Goal: Information Seeking & Learning: Learn about a topic

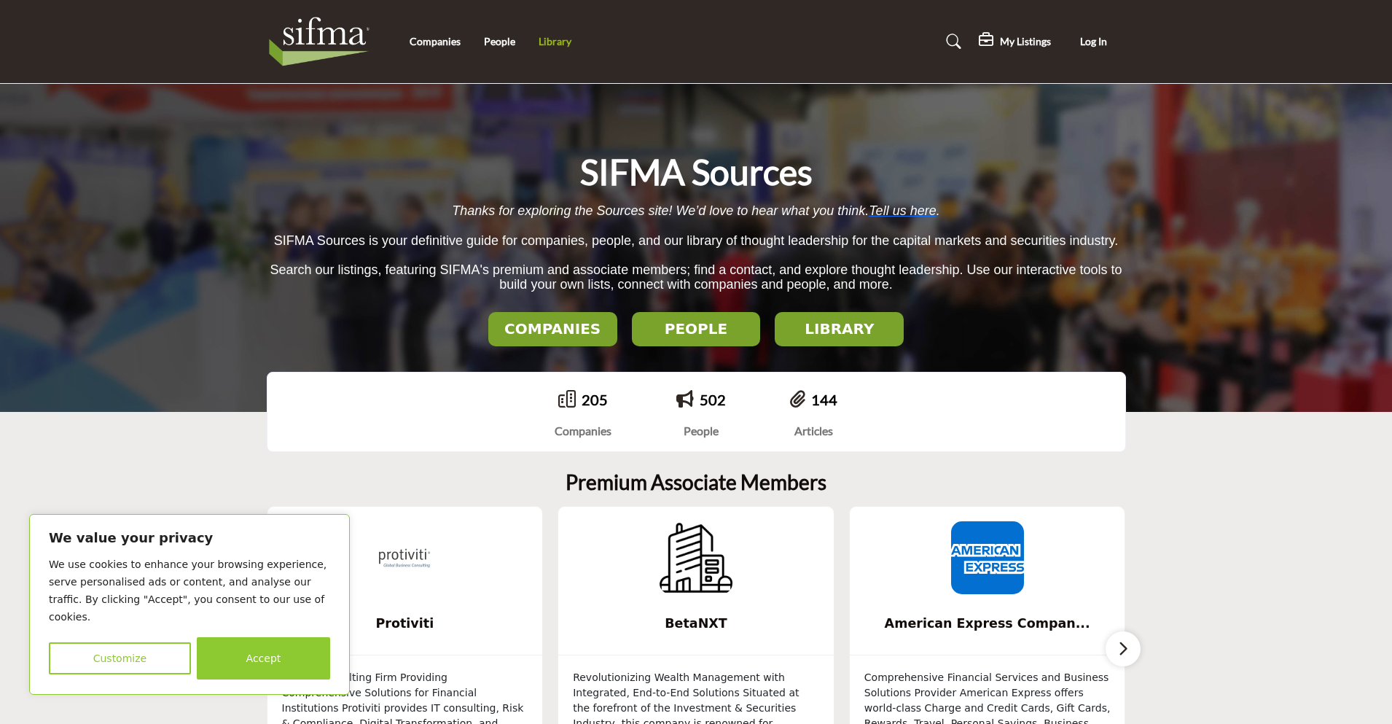
click at [558, 41] on link "Library" at bounding box center [555, 41] width 33 height 12
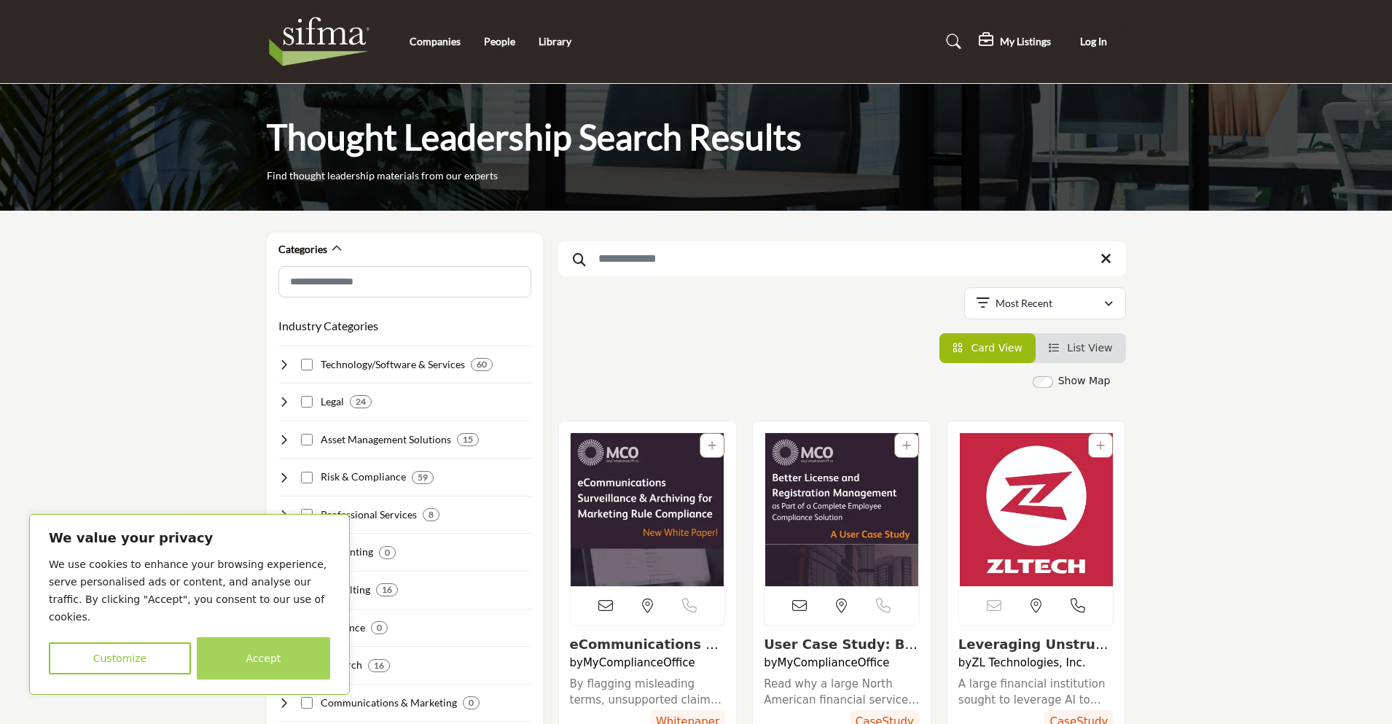
click at [280, 659] on button "Accept" at bounding box center [263, 658] width 133 height 42
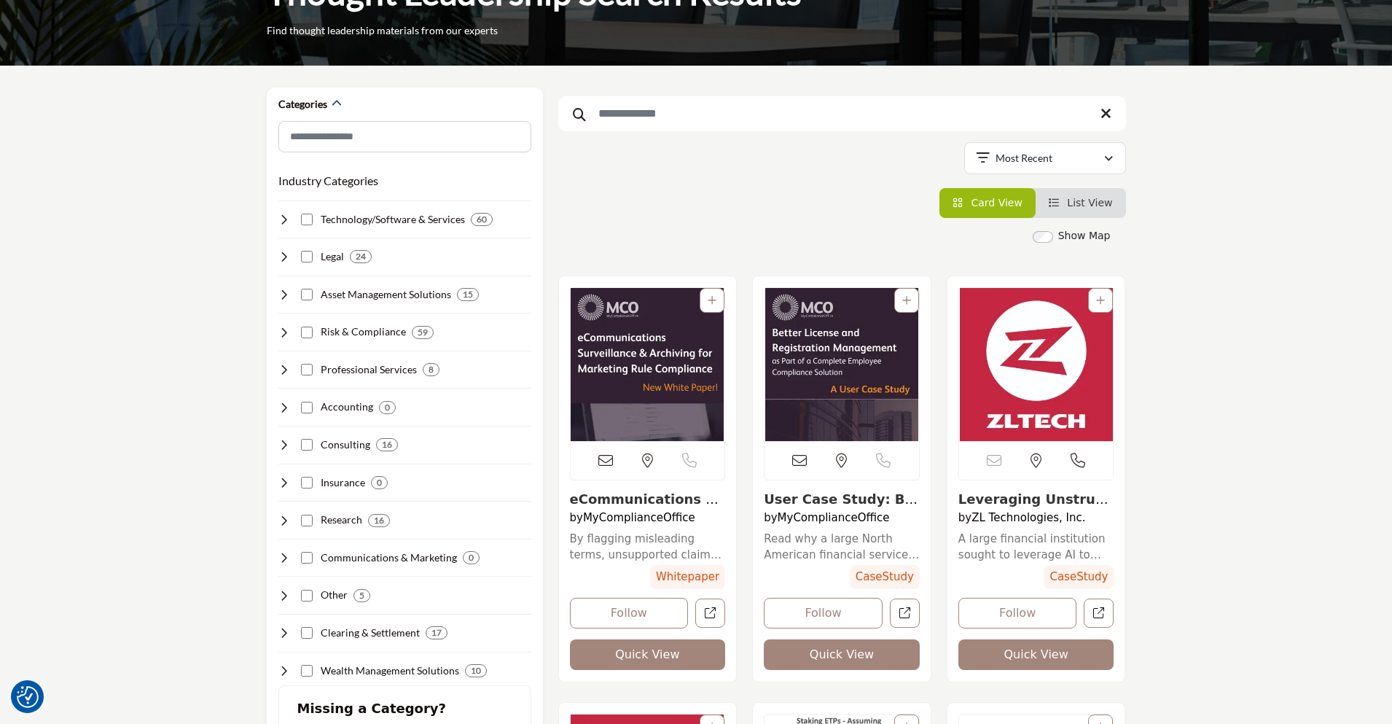
scroll to position [146, 0]
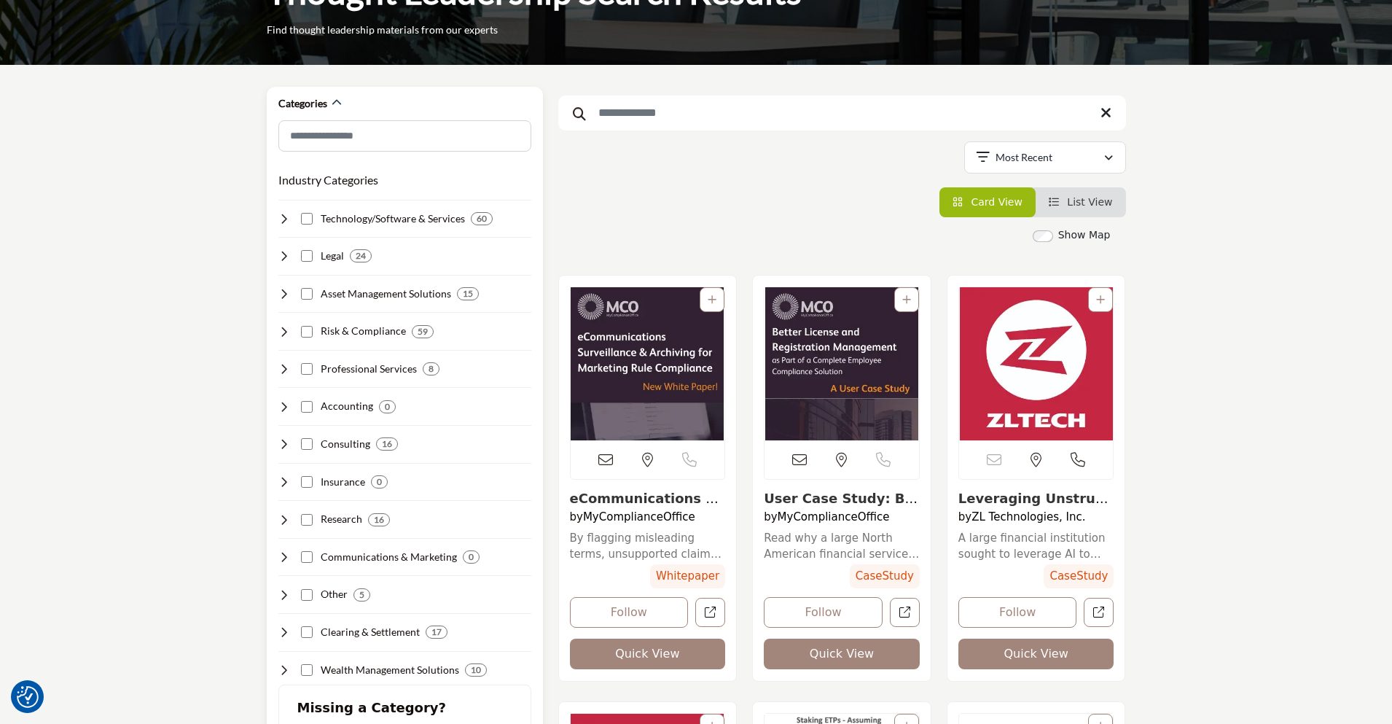
click at [281, 333] on icon at bounding box center [284, 332] width 12 height 12
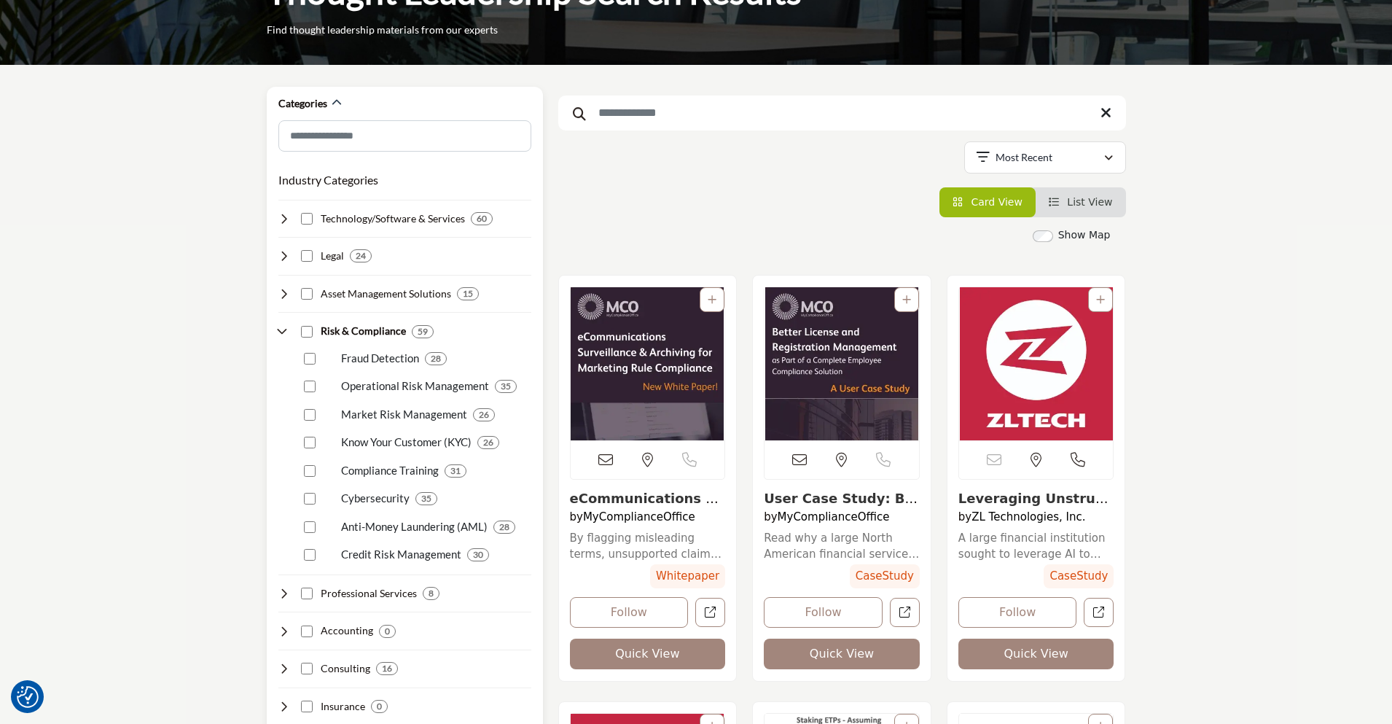
click at [284, 291] on icon at bounding box center [284, 294] width 12 height 12
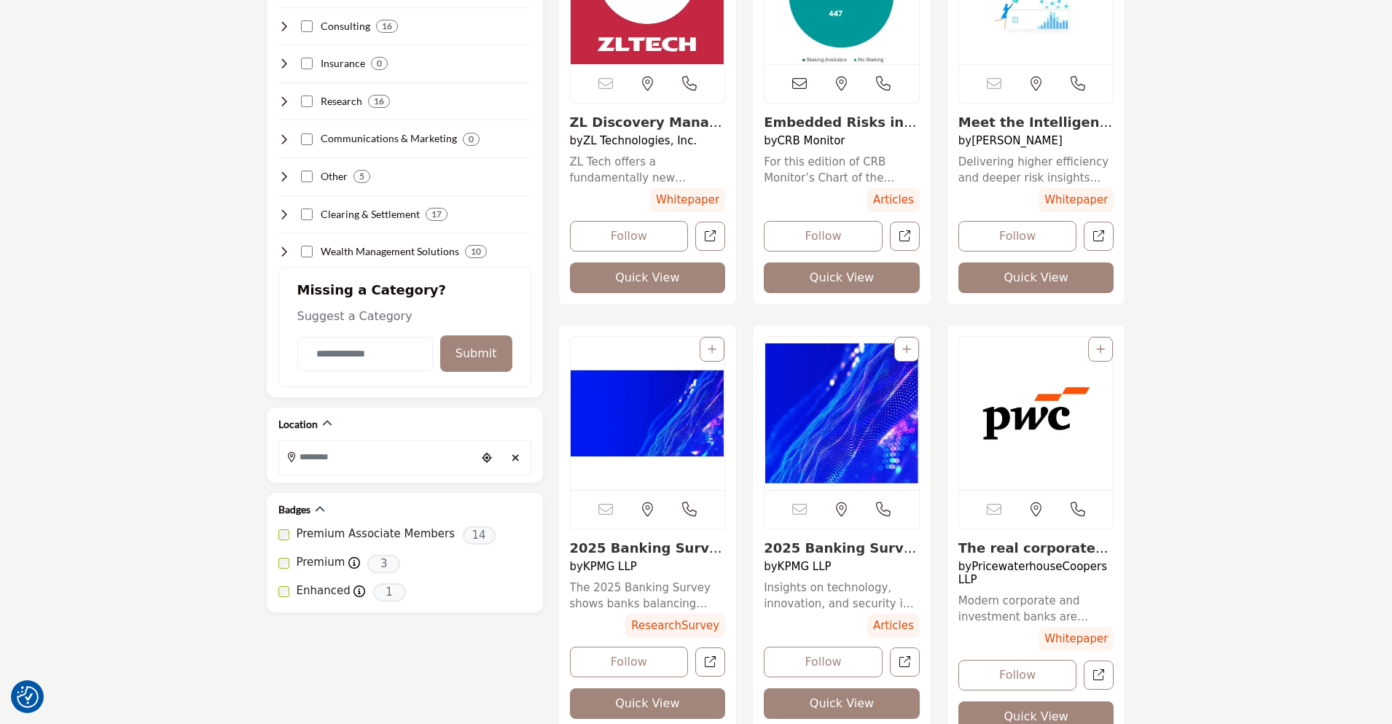
scroll to position [1895, 0]
